Goal: Find specific page/section: Find specific page/section

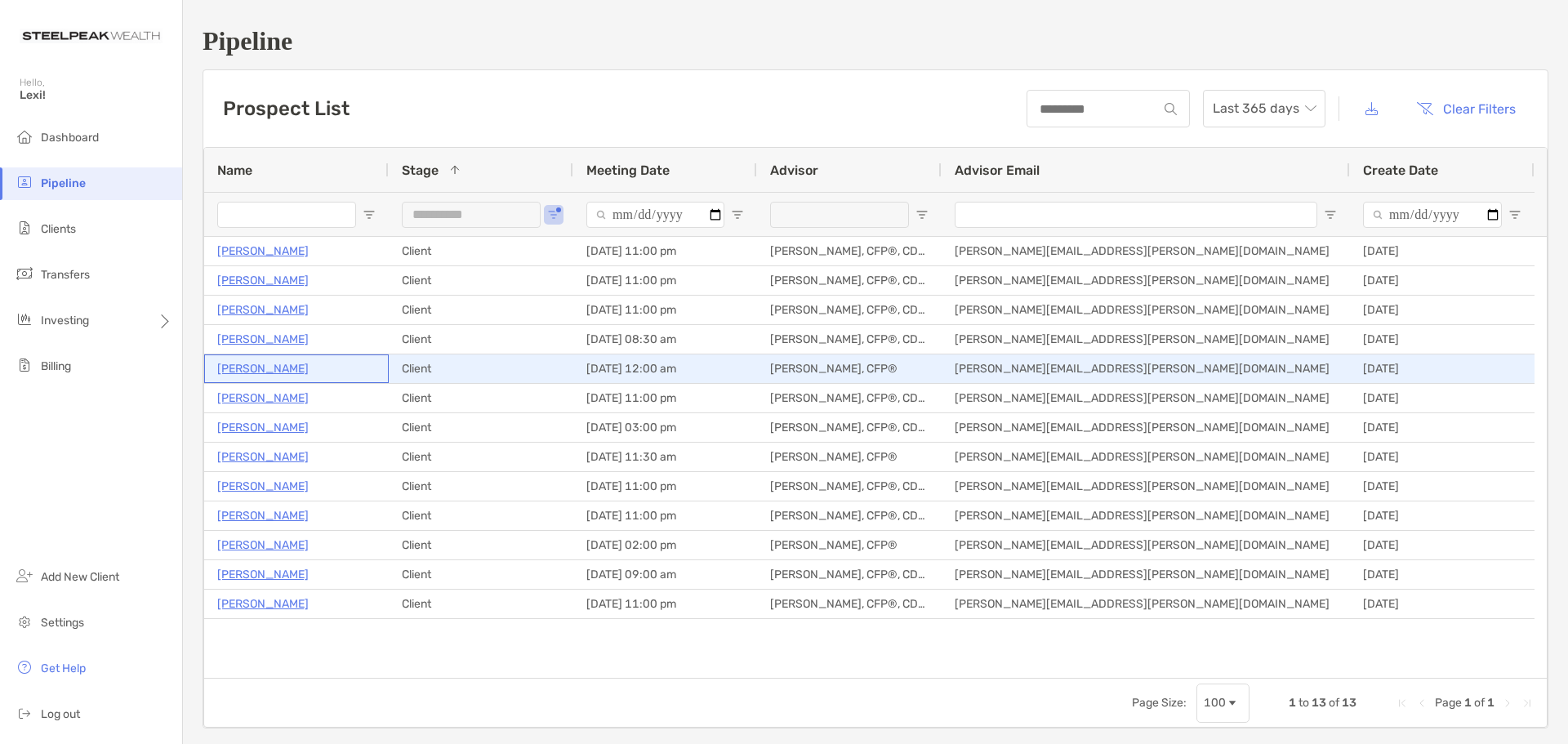
click at [256, 371] on p "[PERSON_NAME]" at bounding box center [263, 368] width 91 height 21
